Goal: Find specific page/section: Find specific page/section

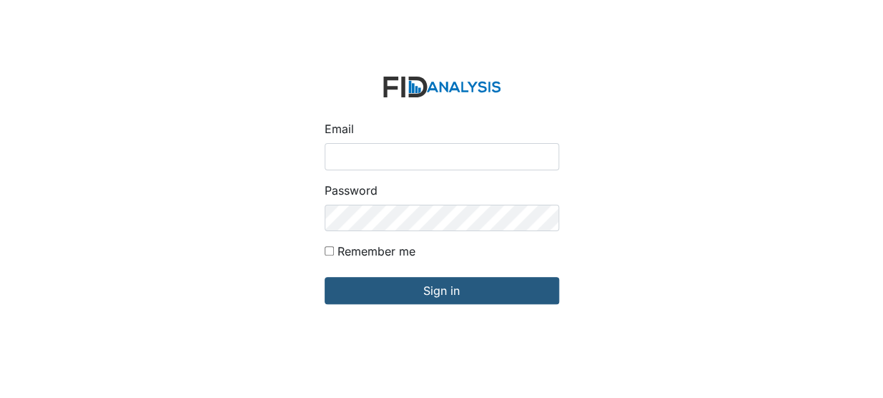
click at [360, 154] on input "Email" at bounding box center [442, 156] width 235 height 27
type input "[EMAIL_ADDRESS][DOMAIN_NAME]"
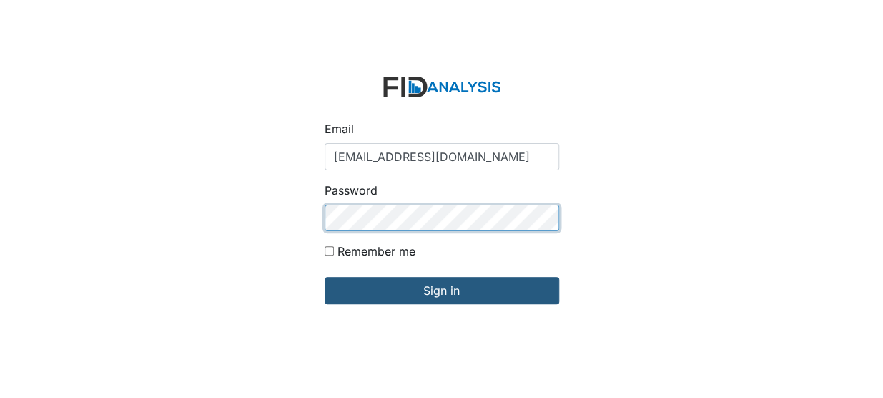
click at [325, 277] on input "Sign in" at bounding box center [442, 290] width 235 height 27
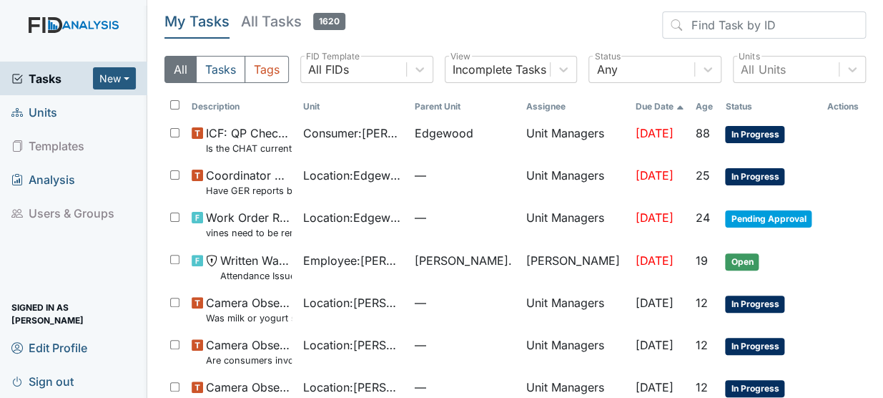
click at [51, 107] on span "Units" at bounding box center [34, 112] width 46 height 22
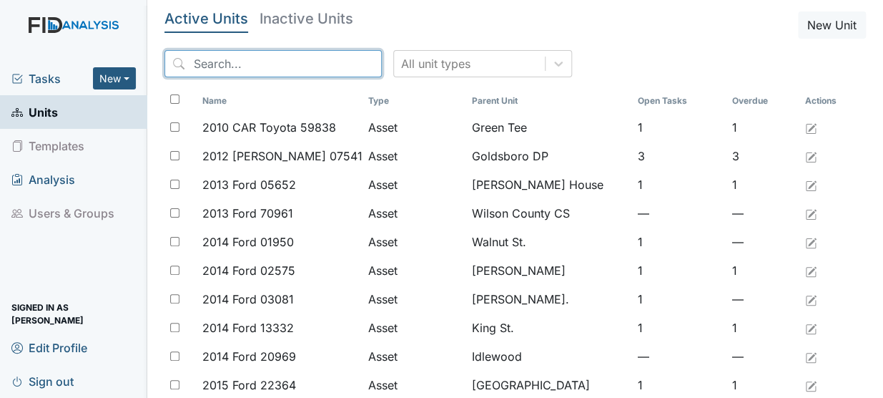
click at [268, 64] on input "search" at bounding box center [273, 63] width 217 height 27
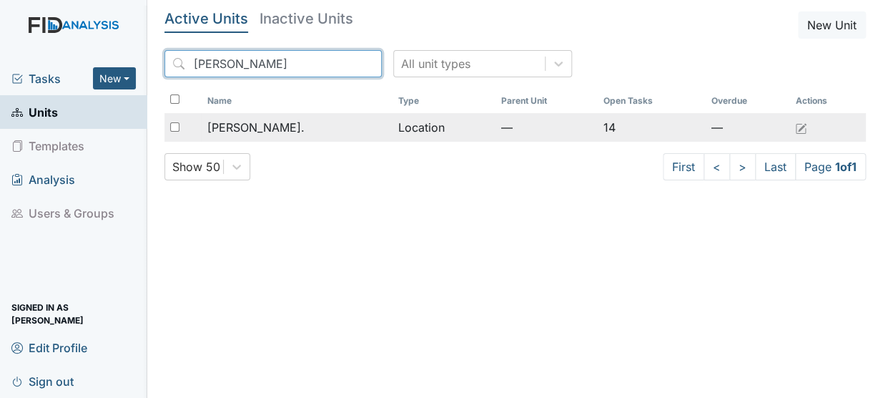
type input "[PERSON_NAME]"
click at [233, 120] on span "[PERSON_NAME]." at bounding box center [255, 127] width 97 height 17
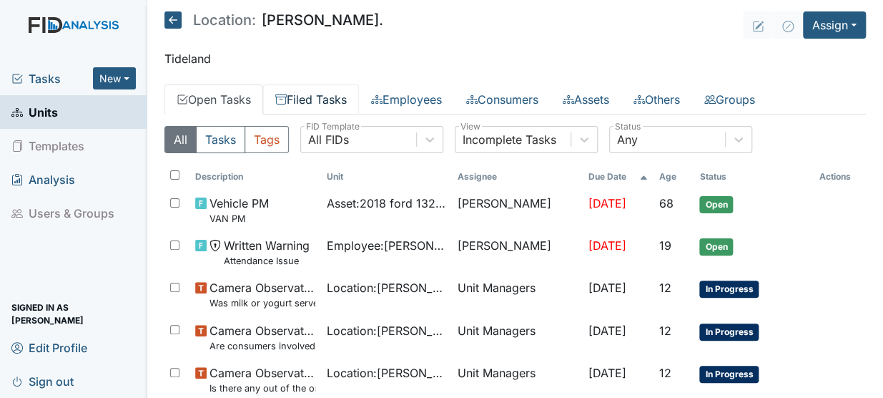
click at [306, 99] on link "Filed Tasks" at bounding box center [311, 99] width 96 height 30
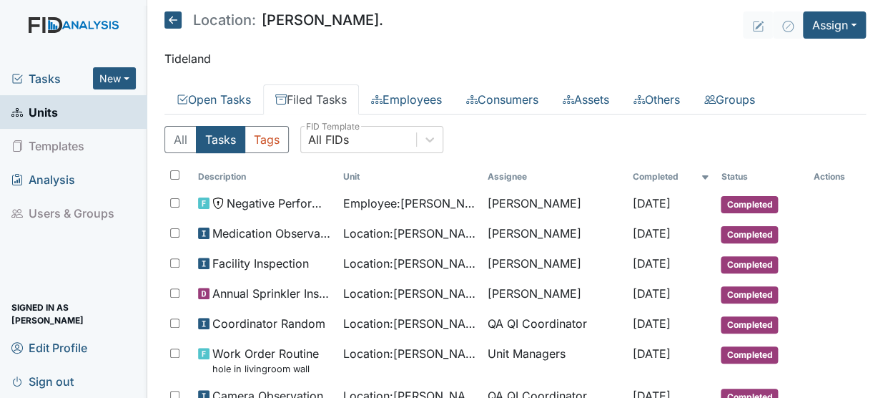
scroll to position [851, 0]
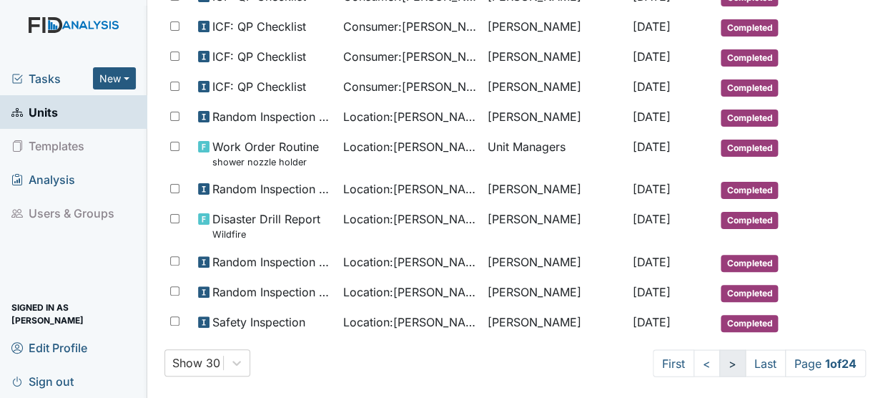
click at [720, 350] on link ">" at bounding box center [733, 362] width 26 height 27
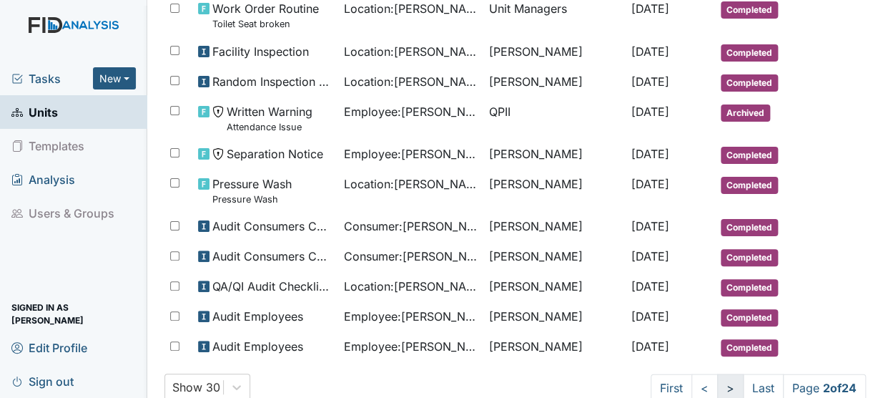
scroll to position [864, 0]
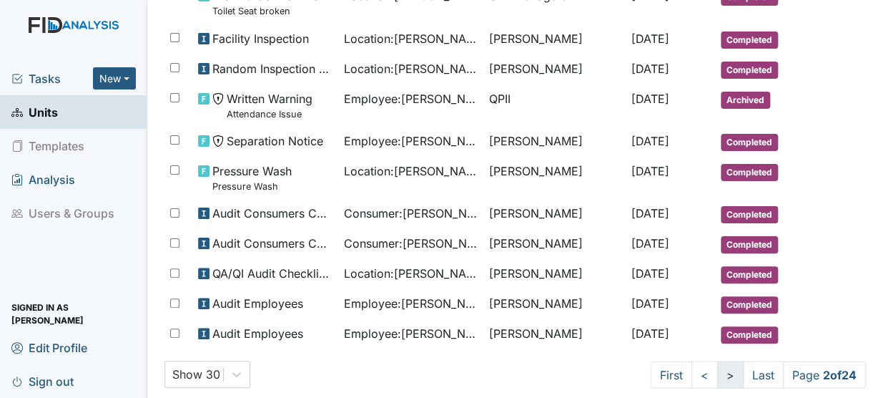
click at [717, 361] on link ">" at bounding box center [730, 373] width 26 height 27
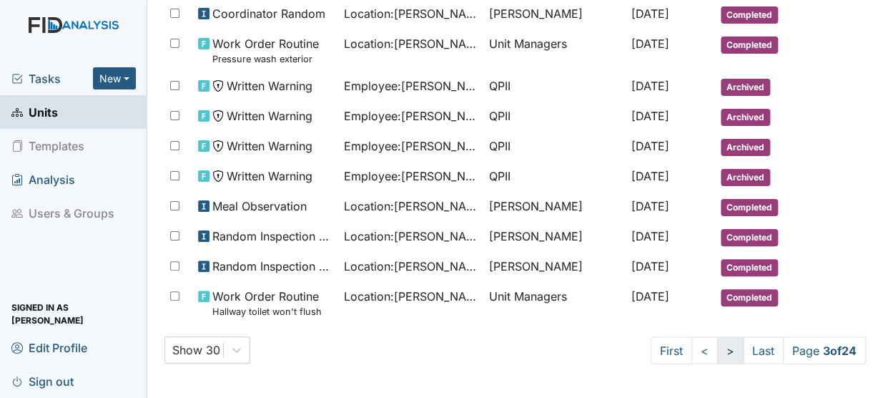
scroll to position [838, 0]
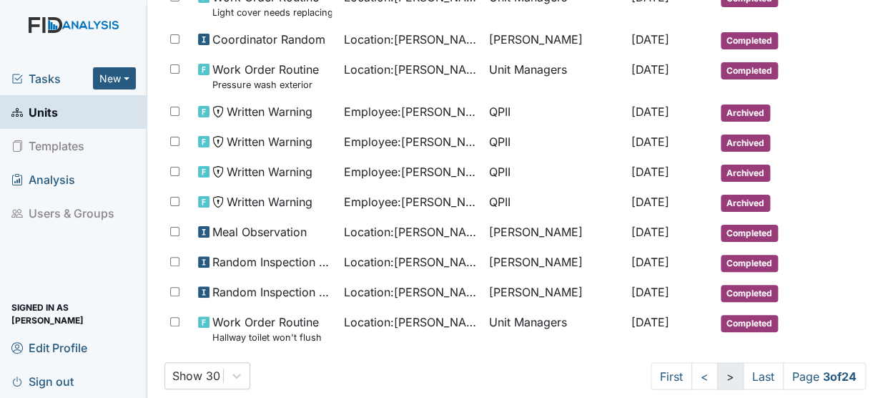
click at [717, 362] on link ">" at bounding box center [730, 375] width 26 height 27
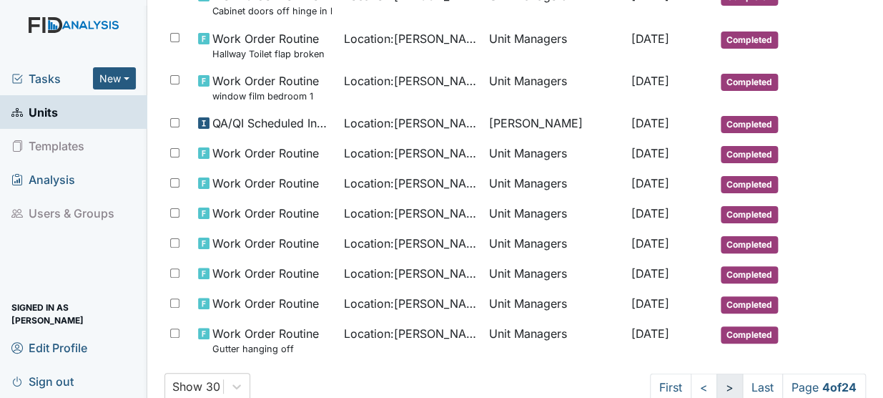
click at [717, 378] on link ">" at bounding box center [730, 386] width 26 height 27
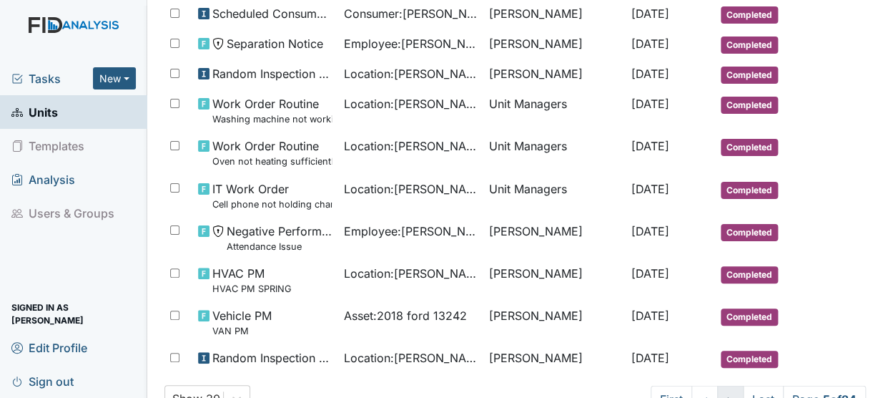
scroll to position [851, 0]
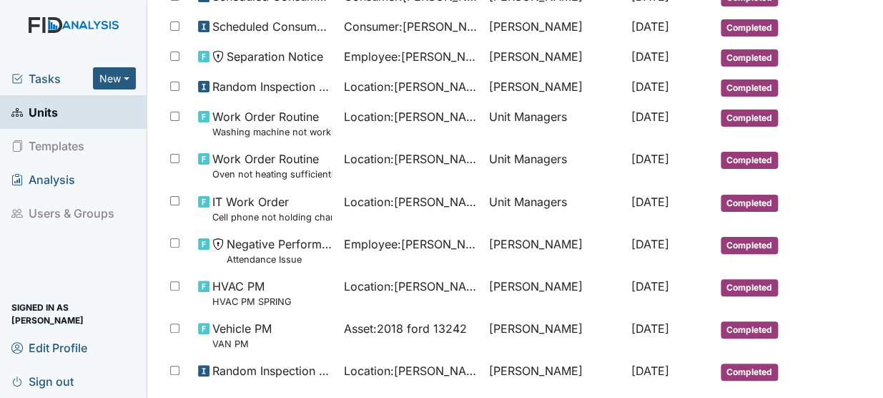
drag, startPoint x: 712, startPoint y: 378, endPoint x: 633, endPoint y: 386, distance: 79.0
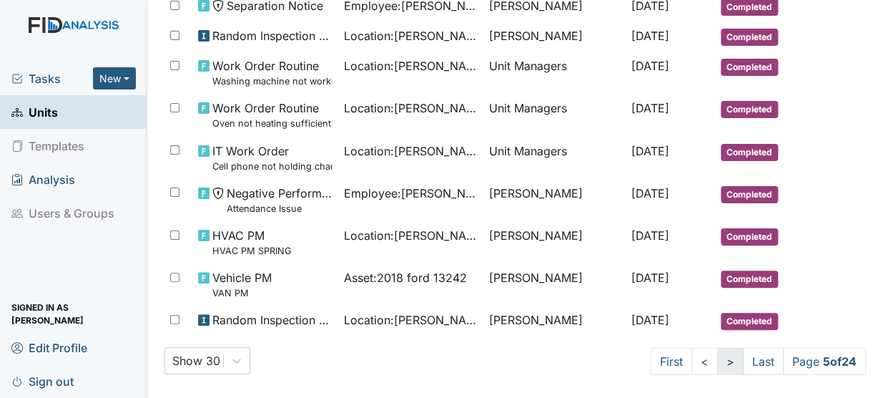
click at [717, 353] on link ">" at bounding box center [730, 360] width 26 height 27
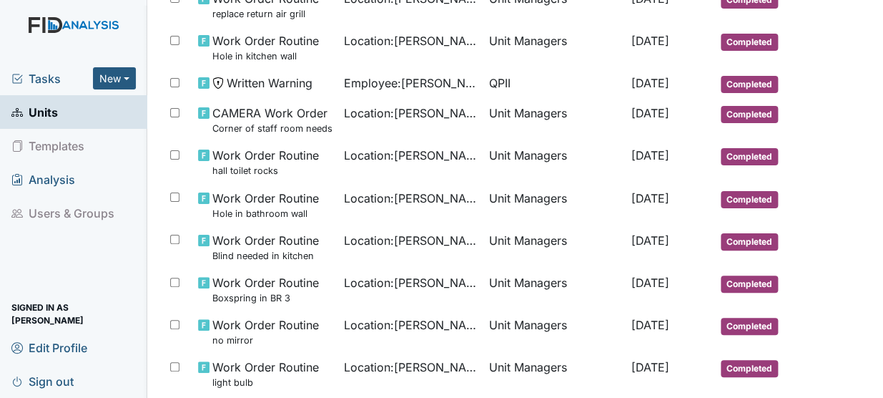
scroll to position [916, 0]
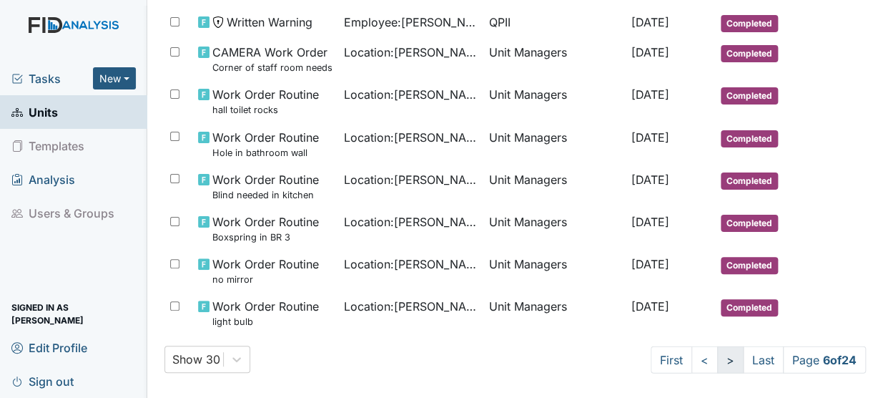
click at [717, 349] on link ">" at bounding box center [730, 358] width 26 height 27
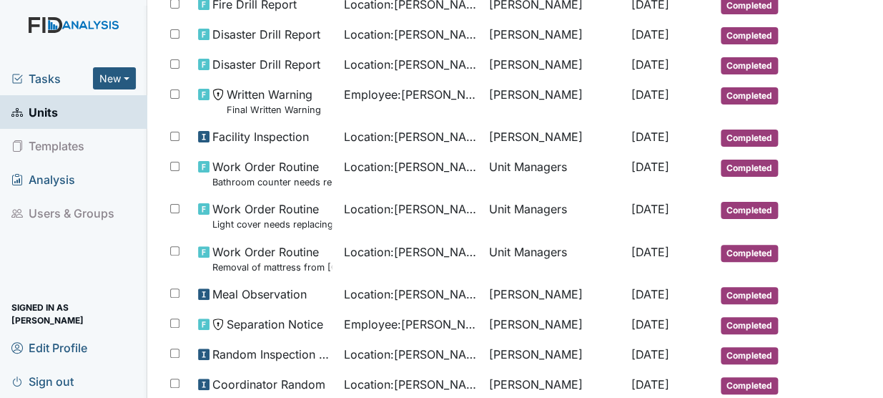
scroll to position [864, 0]
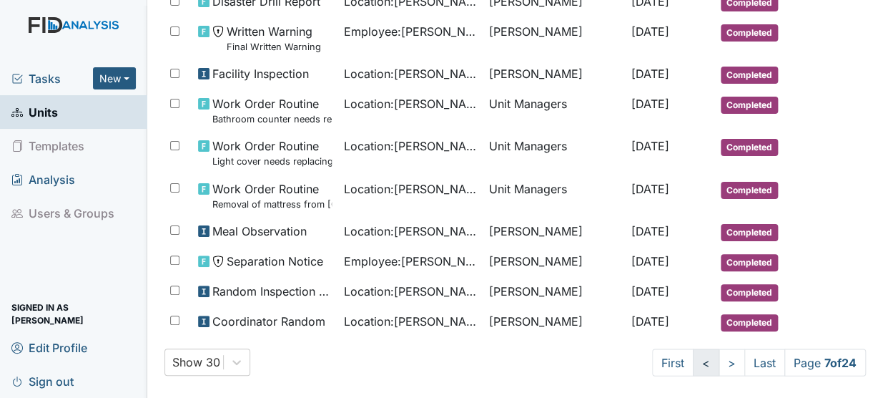
click at [693, 354] on link "<" at bounding box center [706, 361] width 26 height 27
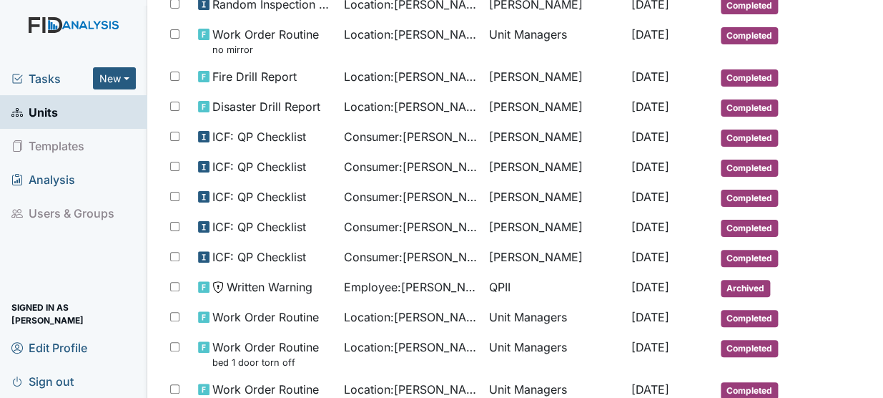
scroll to position [374, 0]
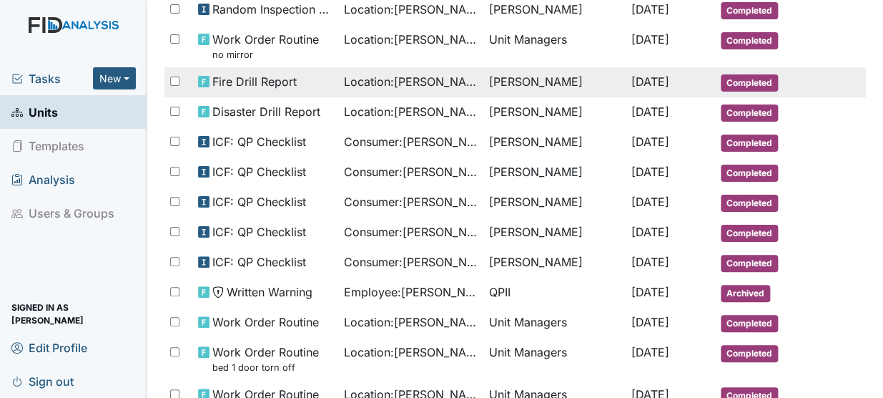
click at [352, 81] on span "Location : Dixon Rd." at bounding box center [410, 81] width 134 height 17
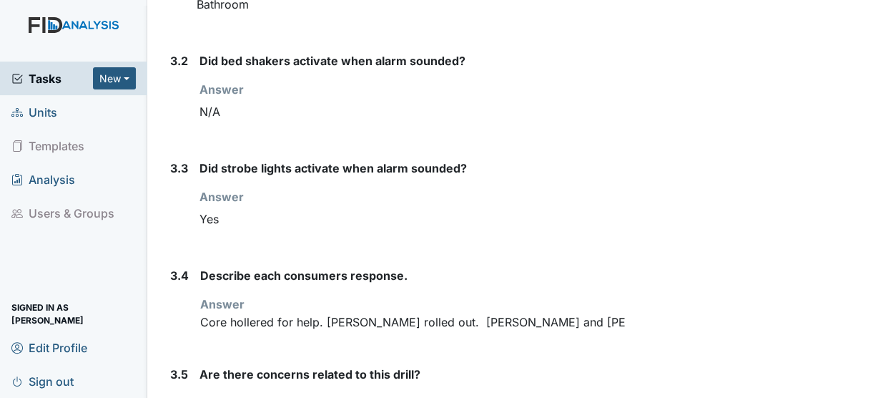
scroll to position [1136, 0]
